Goal: Transaction & Acquisition: Purchase product/service

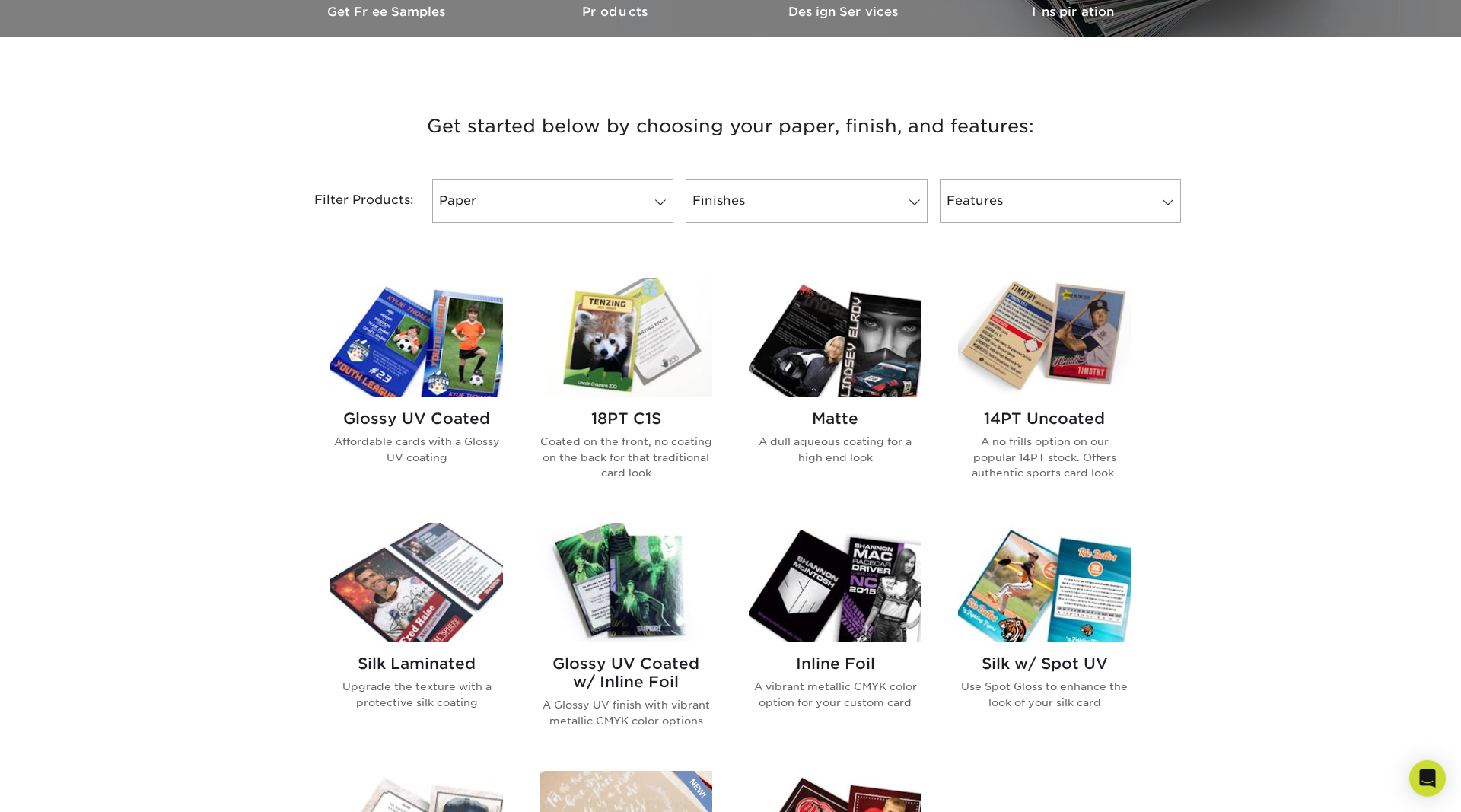
scroll to position [466, 0]
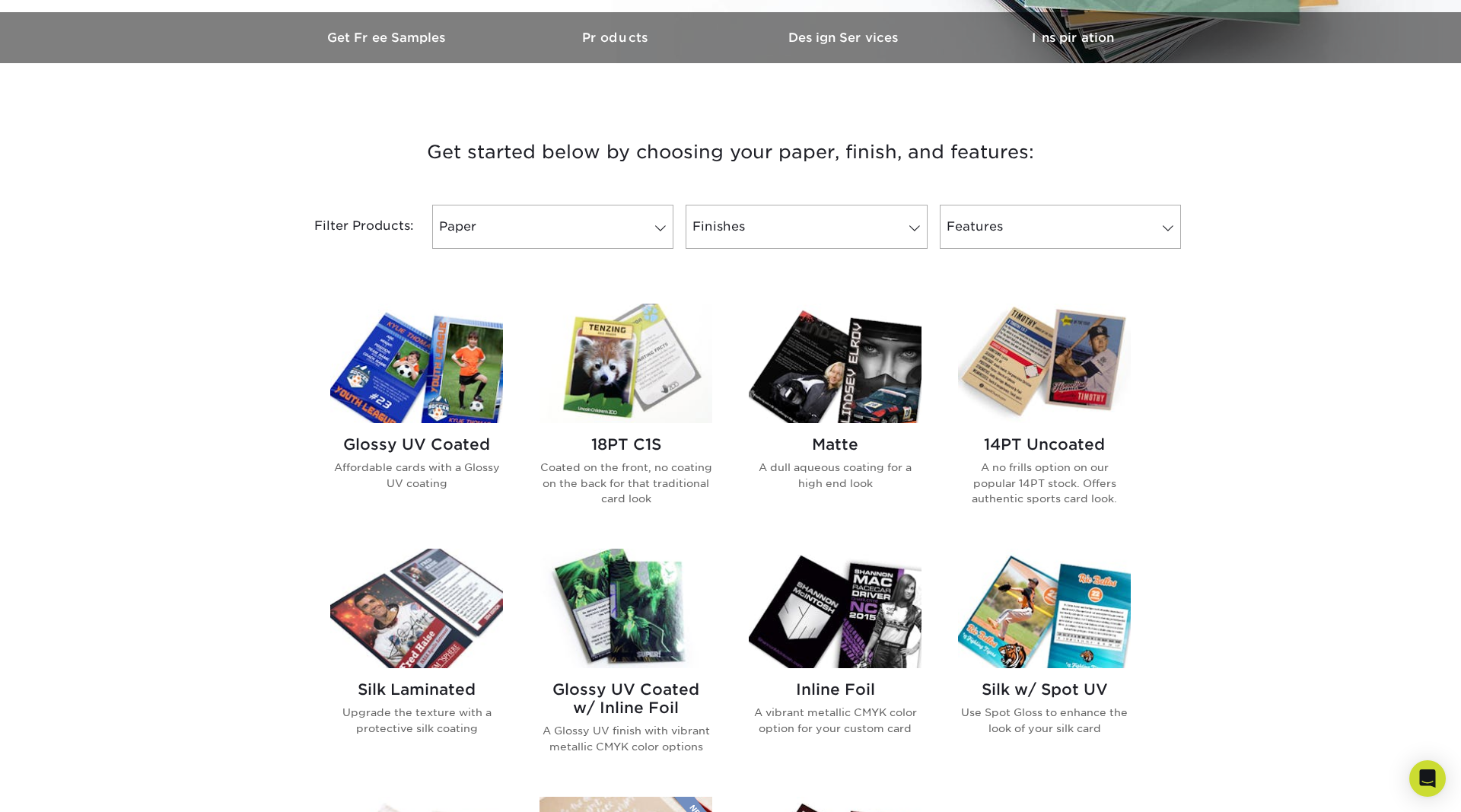
click at [619, 386] on img at bounding box center [625, 363] width 173 height 120
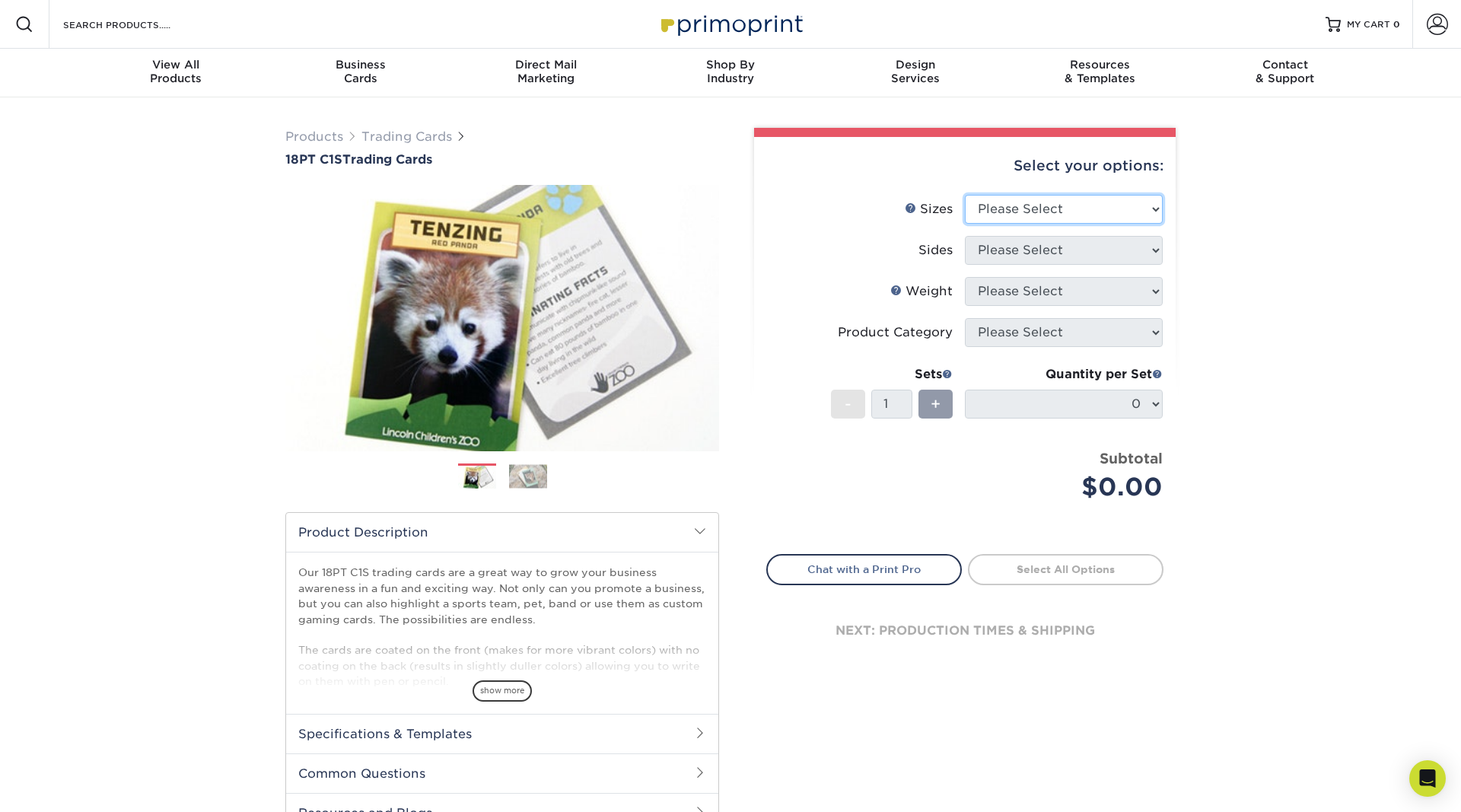
click at [965, 195] on select "Please Select 2.5" x 3.5"" at bounding box center [1063, 209] width 198 height 29
select select "2.50x3.50"
click option "2.5" x 3.5"" at bounding box center [0, 0] width 0 height 0
click at [965, 236] on select "Please Select Print Both Sides Print Front Only" at bounding box center [1063, 250] width 198 height 29
select select "13abbda7-1d64-4f25-8bb2-c179b224825d"
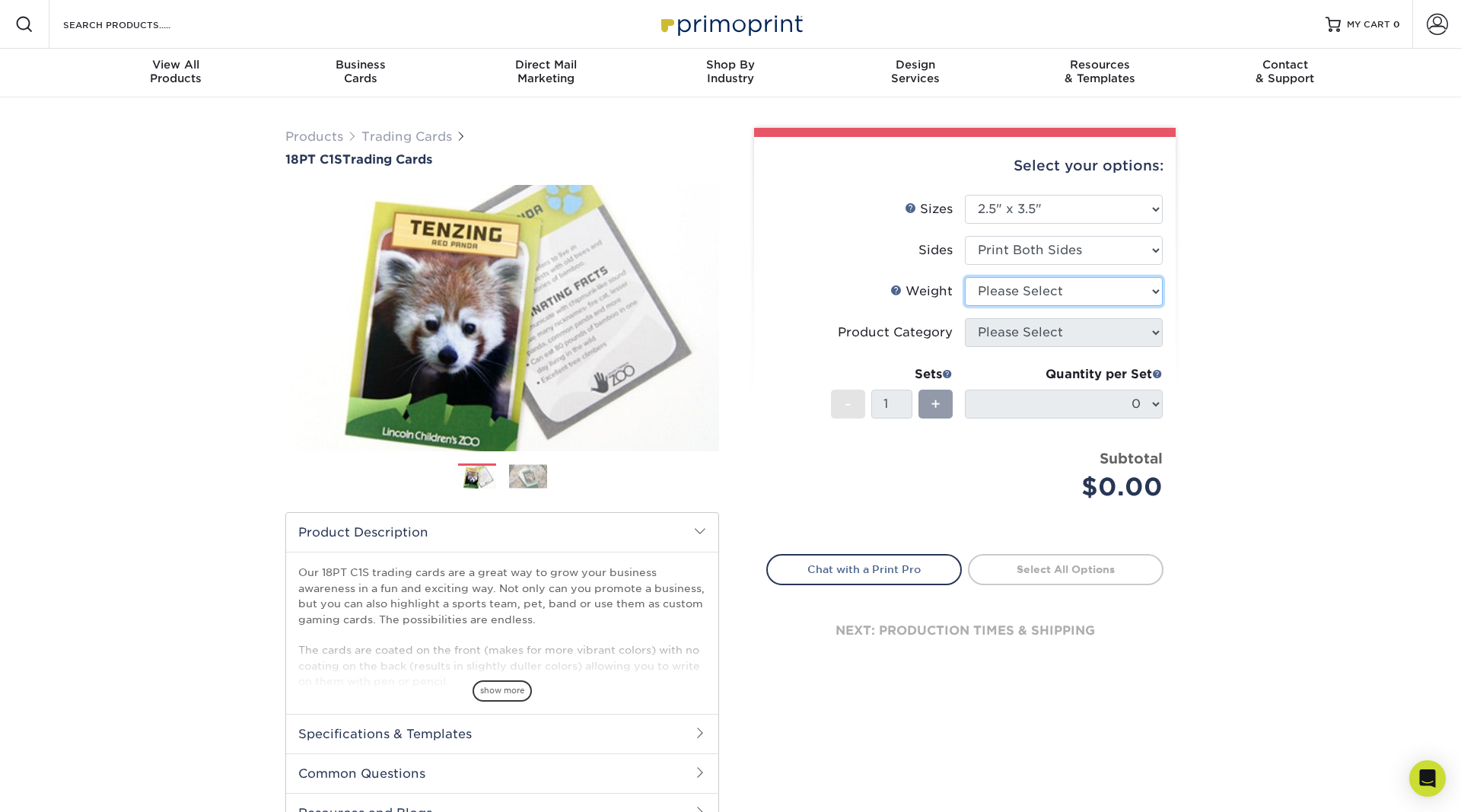
click at [965, 277] on select "Please Select 18PT C1S" at bounding box center [1063, 291] width 198 height 29
select select "18PTC1S"
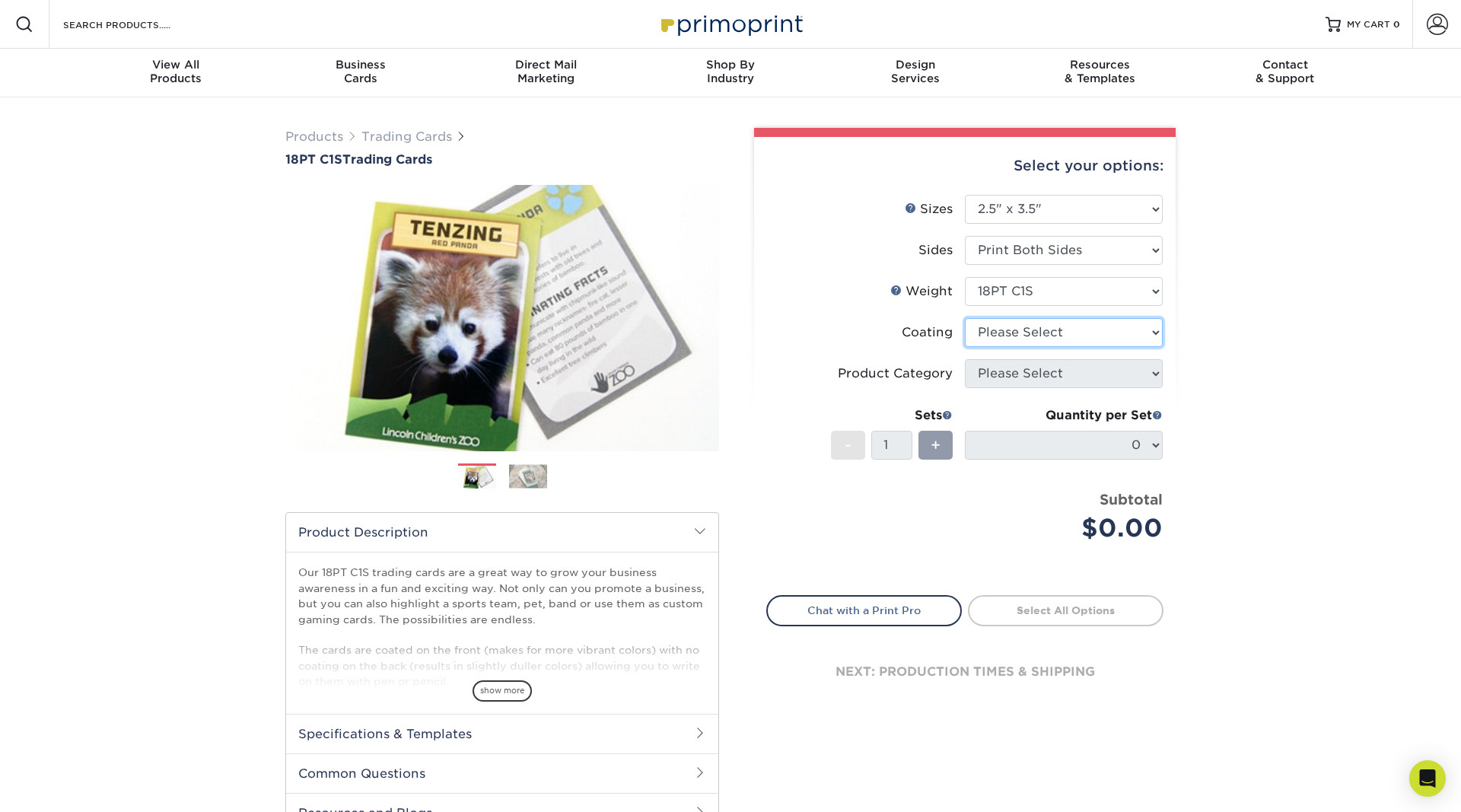
click at [965, 318] on select at bounding box center [1063, 333] width 198 height 29
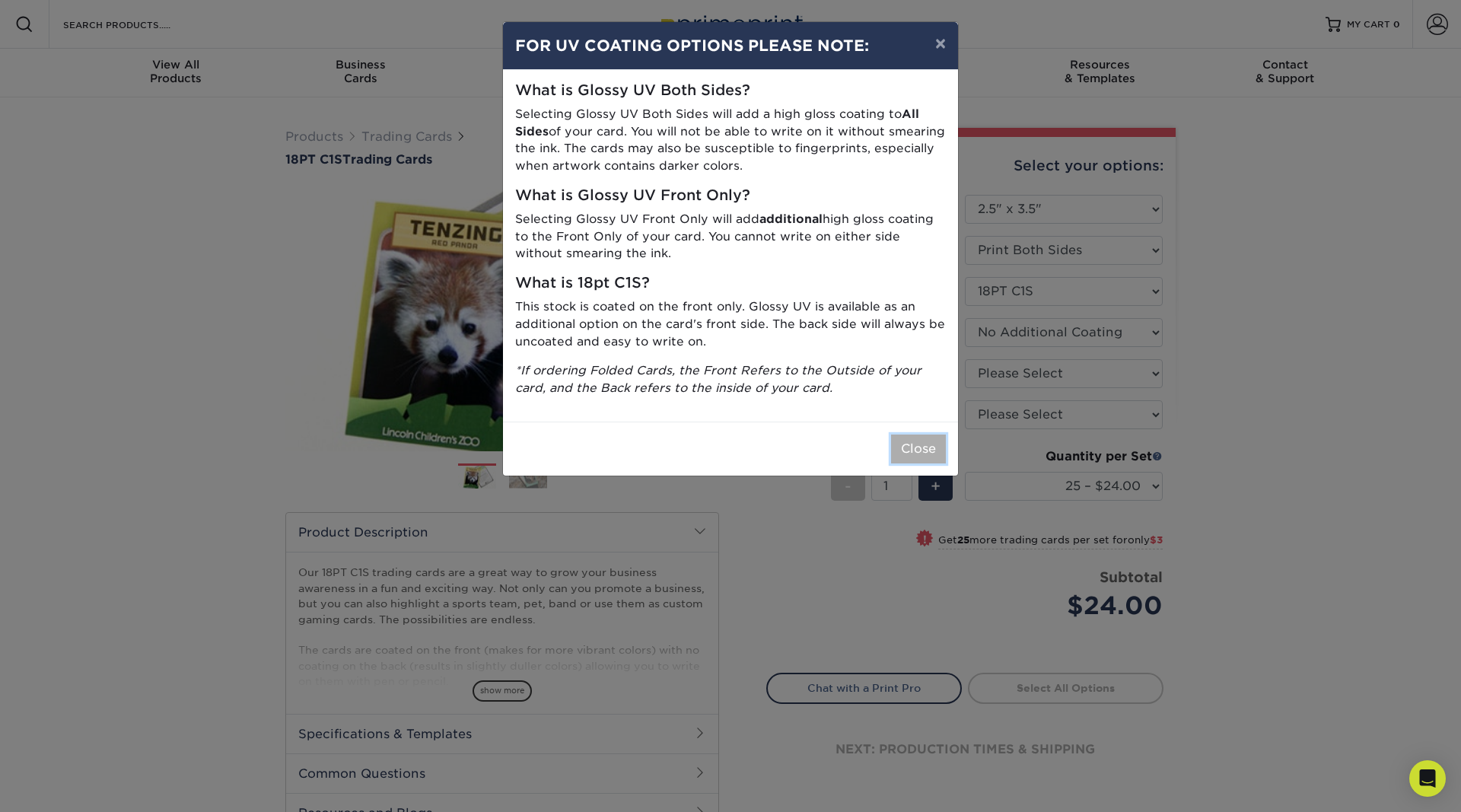
click at [912, 445] on button "Close" at bounding box center [918, 449] width 55 height 29
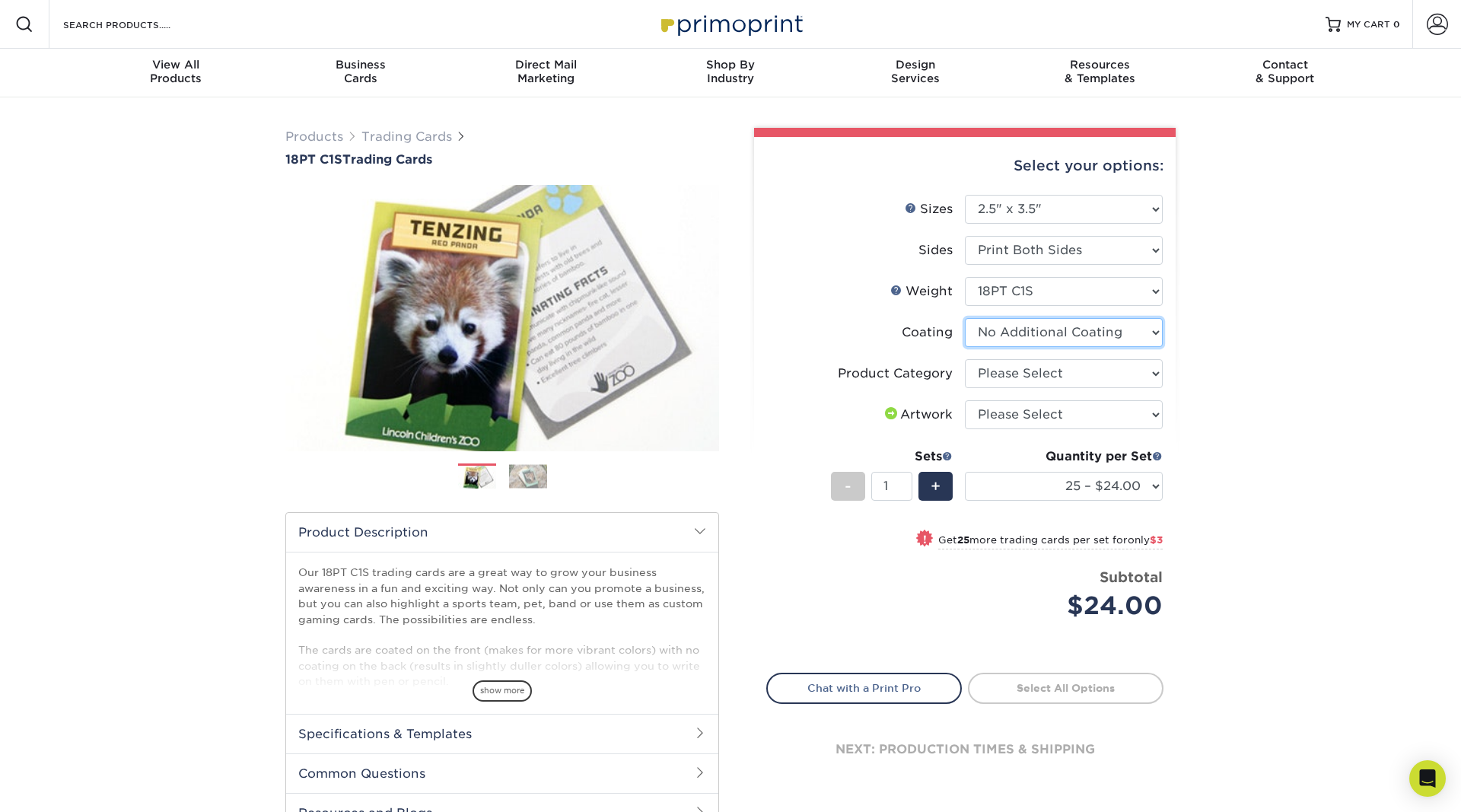
click at [965, 318] on select at bounding box center [1063, 333] width 198 height 29
select select "1e8116af-acfc-44b1-83dc-8181aa338834"
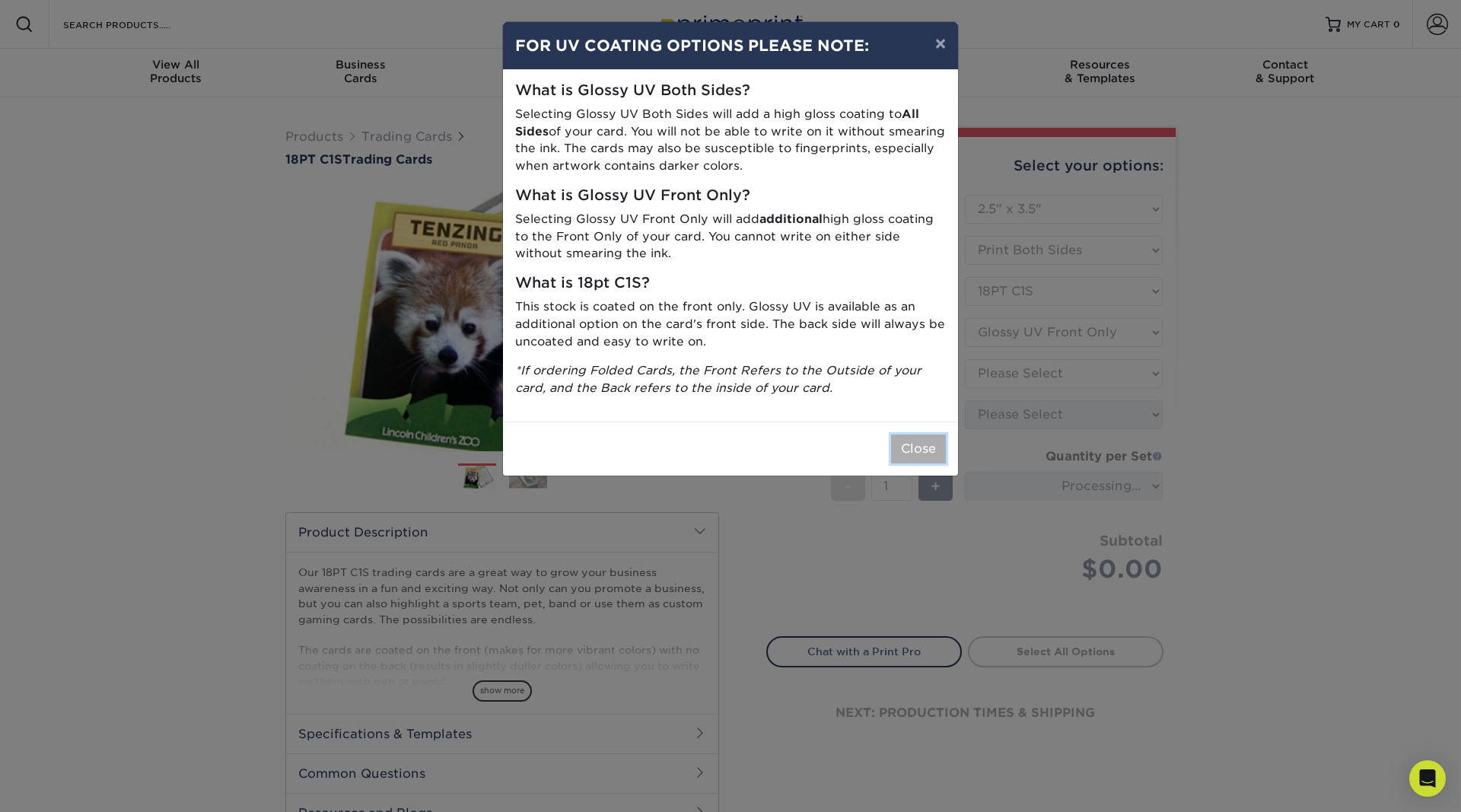
click at [922, 443] on button "Close" at bounding box center [918, 449] width 55 height 29
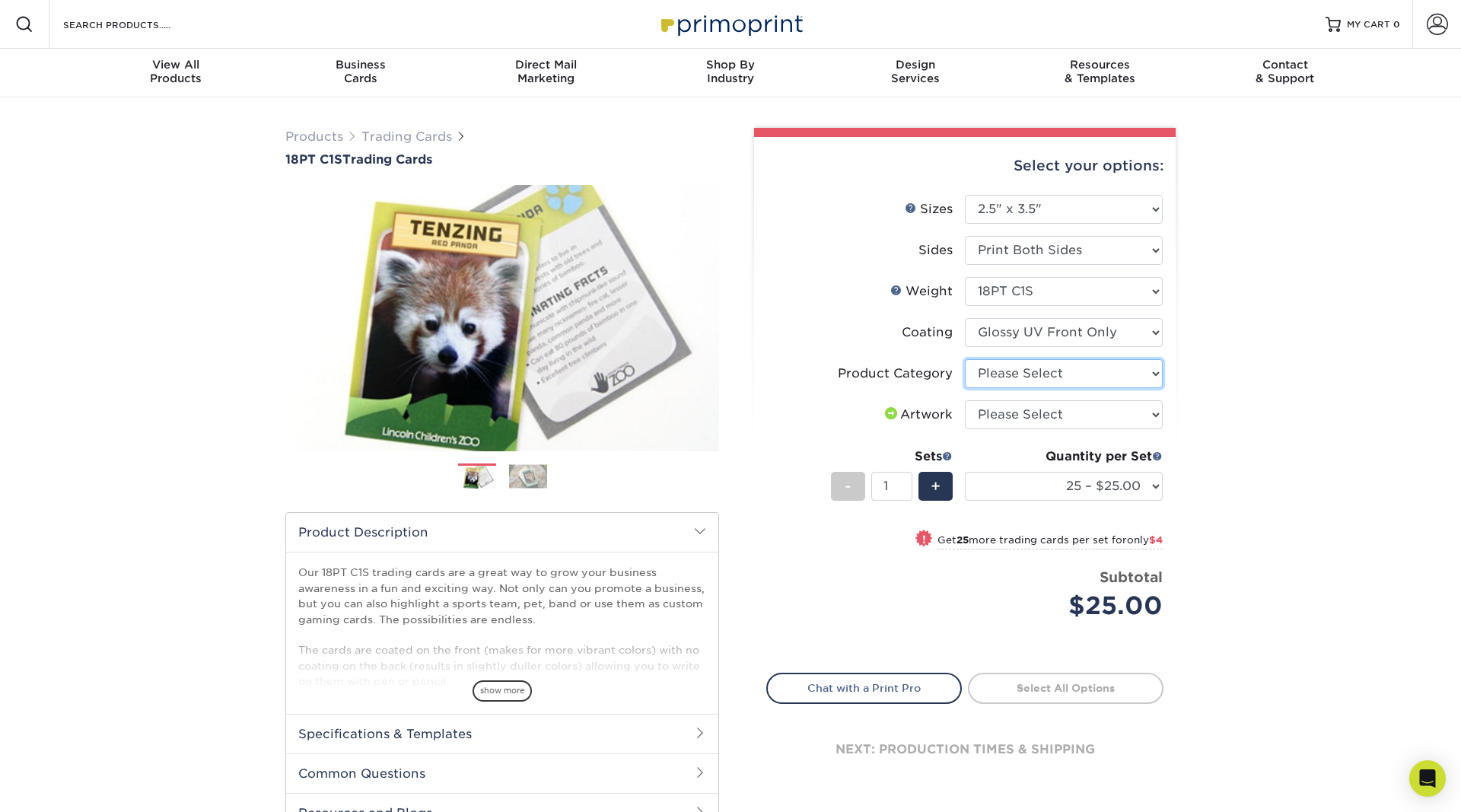
click at [965, 359] on select "Please Select Trading Cards" at bounding box center [1063, 373] width 198 height 29
select select "c2f9bce9-36c2-409d-b101-c29d9d031e18"
click option "Trading Cards" at bounding box center [0, 0] width 0 height 0
click at [965, 400] on select "Please Select I will upload files I need a design - $100" at bounding box center [1063, 414] width 198 height 29
select select "upload"
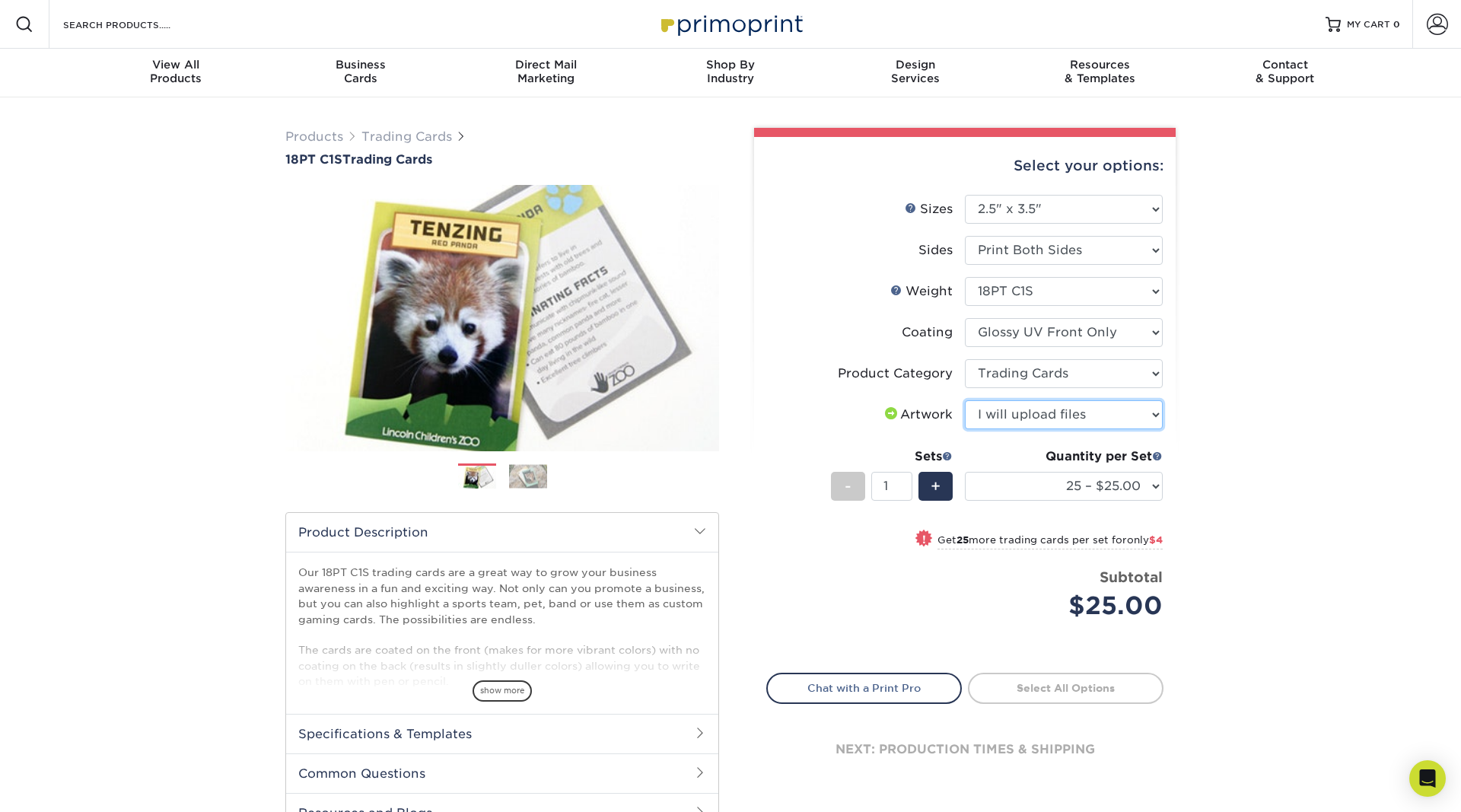
click option "I will upload files" at bounding box center [0, 0] width 0 height 0
click at [906, 483] on input "2" at bounding box center [891, 486] width 40 height 29
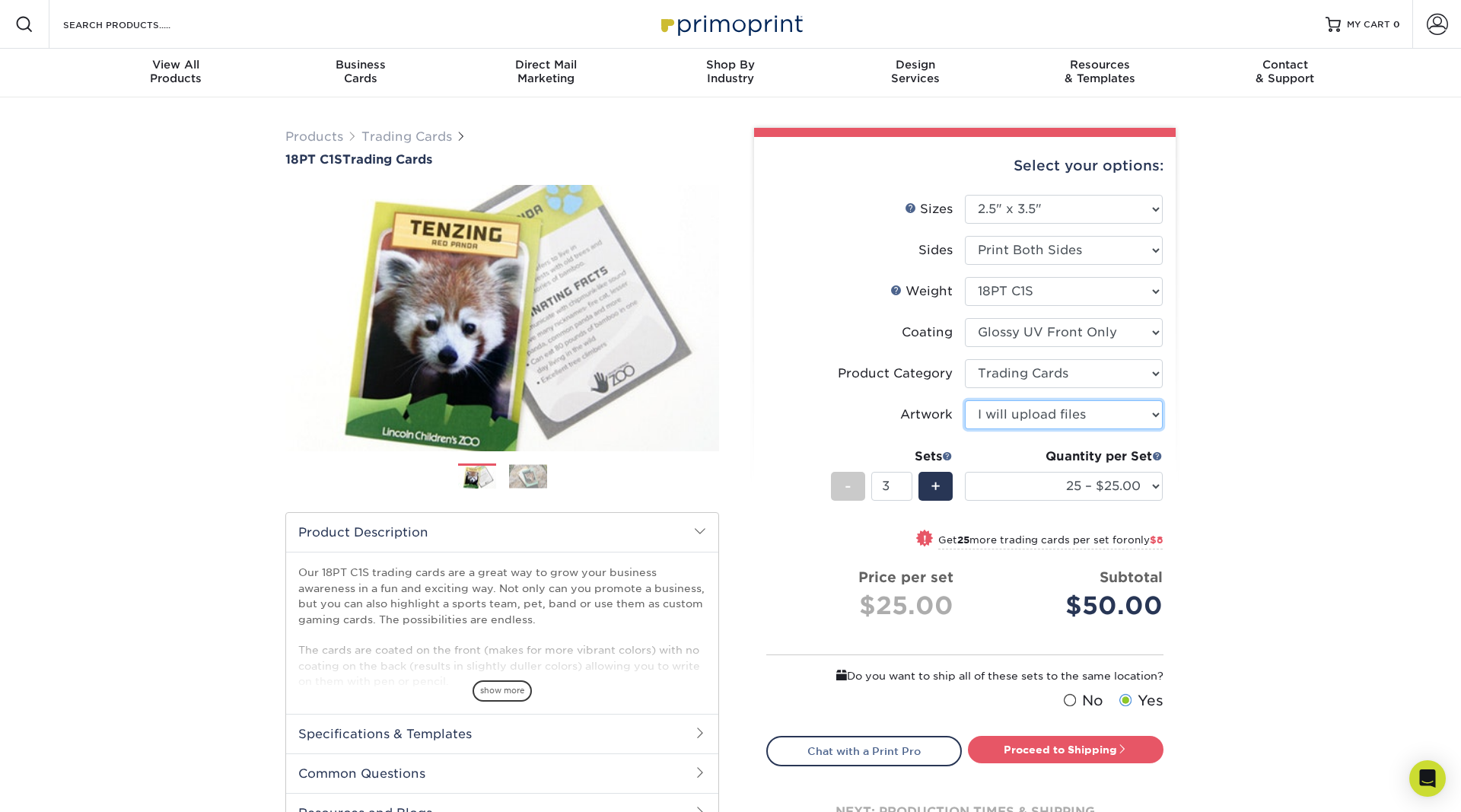
click at [906, 483] on input "3" at bounding box center [891, 486] width 40 height 29
click at [906, 483] on input "4" at bounding box center [891, 486] width 40 height 29
click at [906, 483] on input "5" at bounding box center [891, 486] width 40 height 29
type input "6"
click at [906, 483] on input "6" at bounding box center [891, 486] width 40 height 29
